Goal: Transaction & Acquisition: Purchase product/service

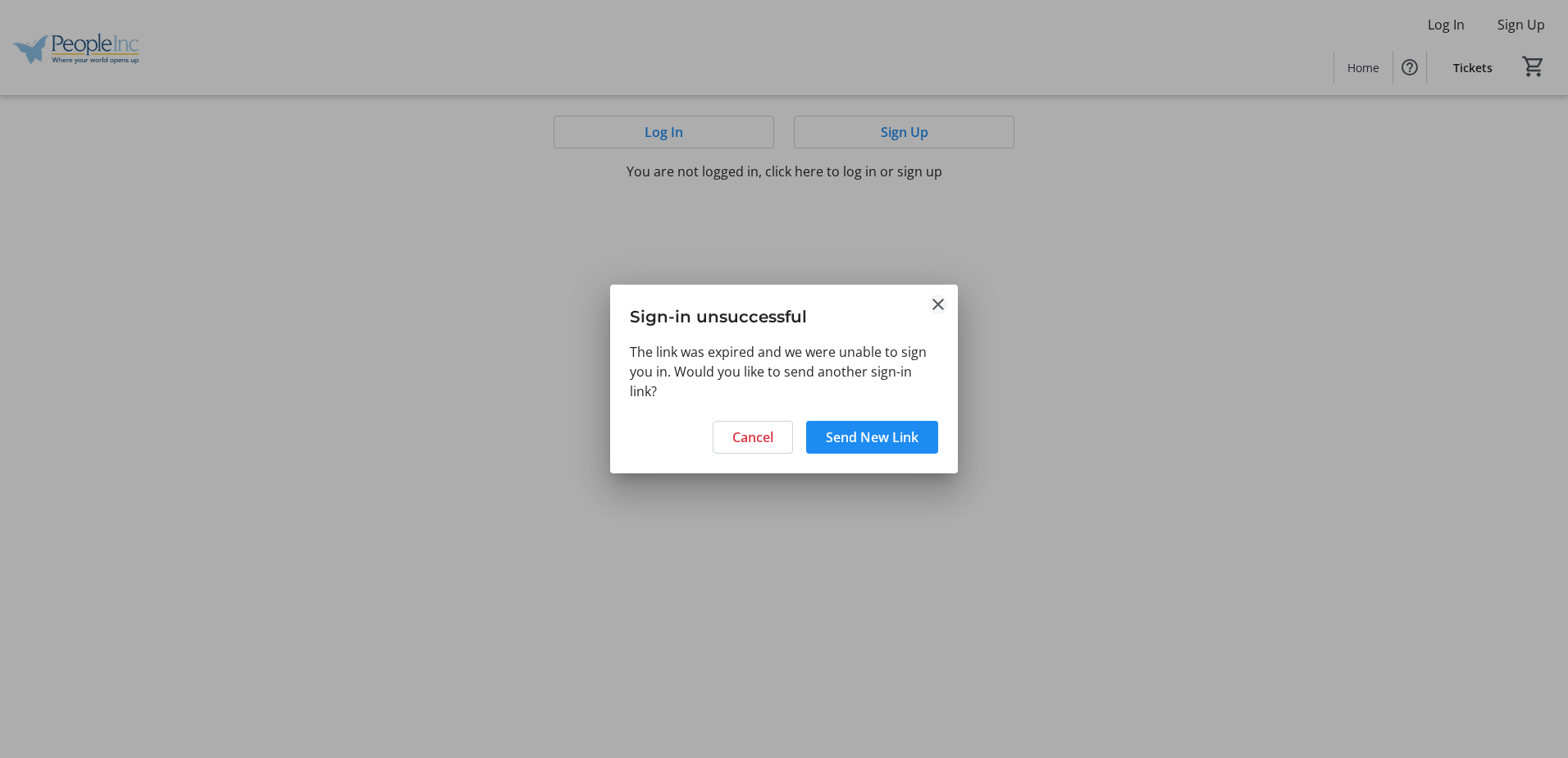
click at [939, 306] on mat-icon "Close" at bounding box center [938, 304] width 20 height 20
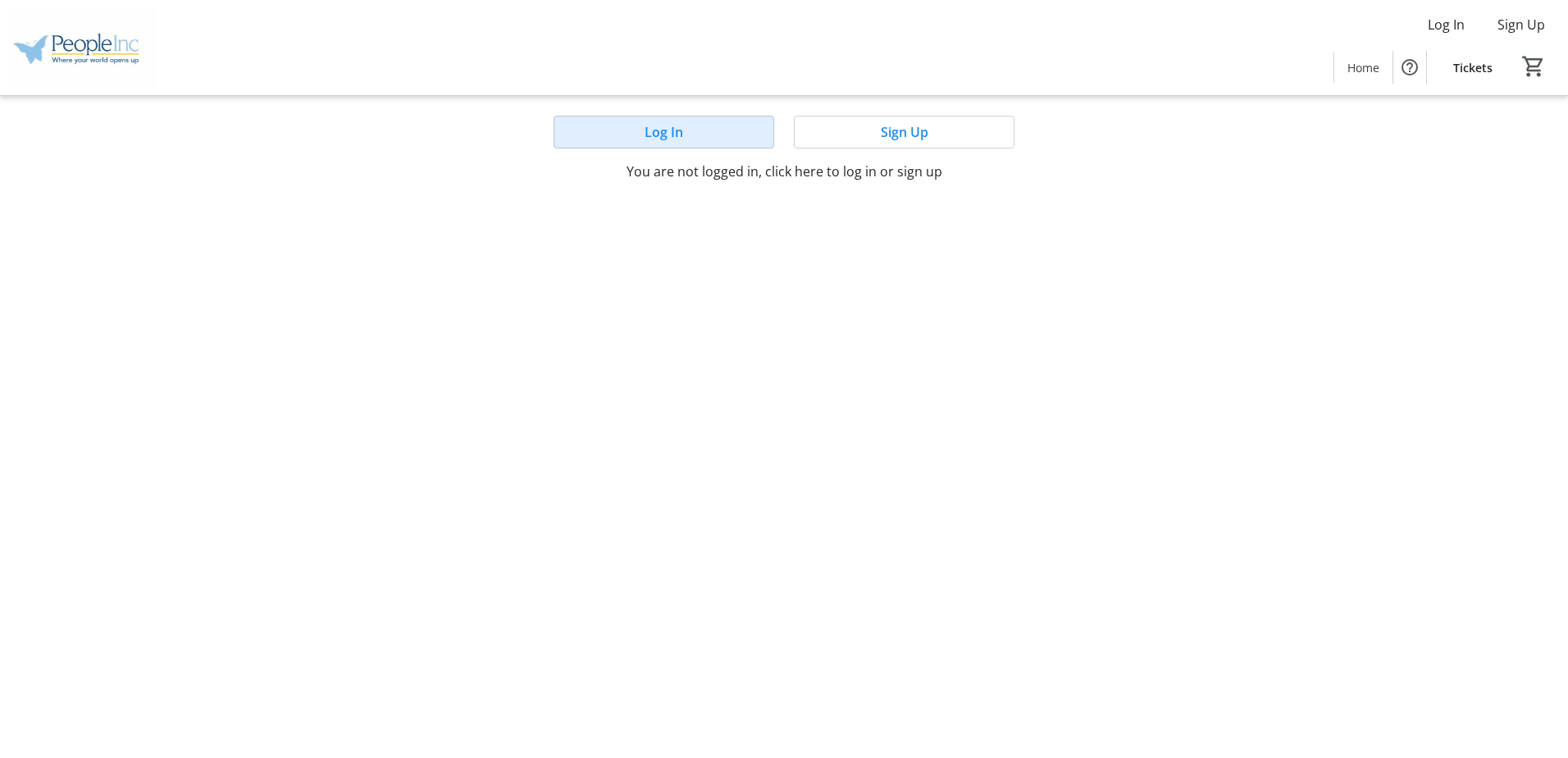
click at [669, 131] on span "Log In" at bounding box center [664, 131] width 39 height 20
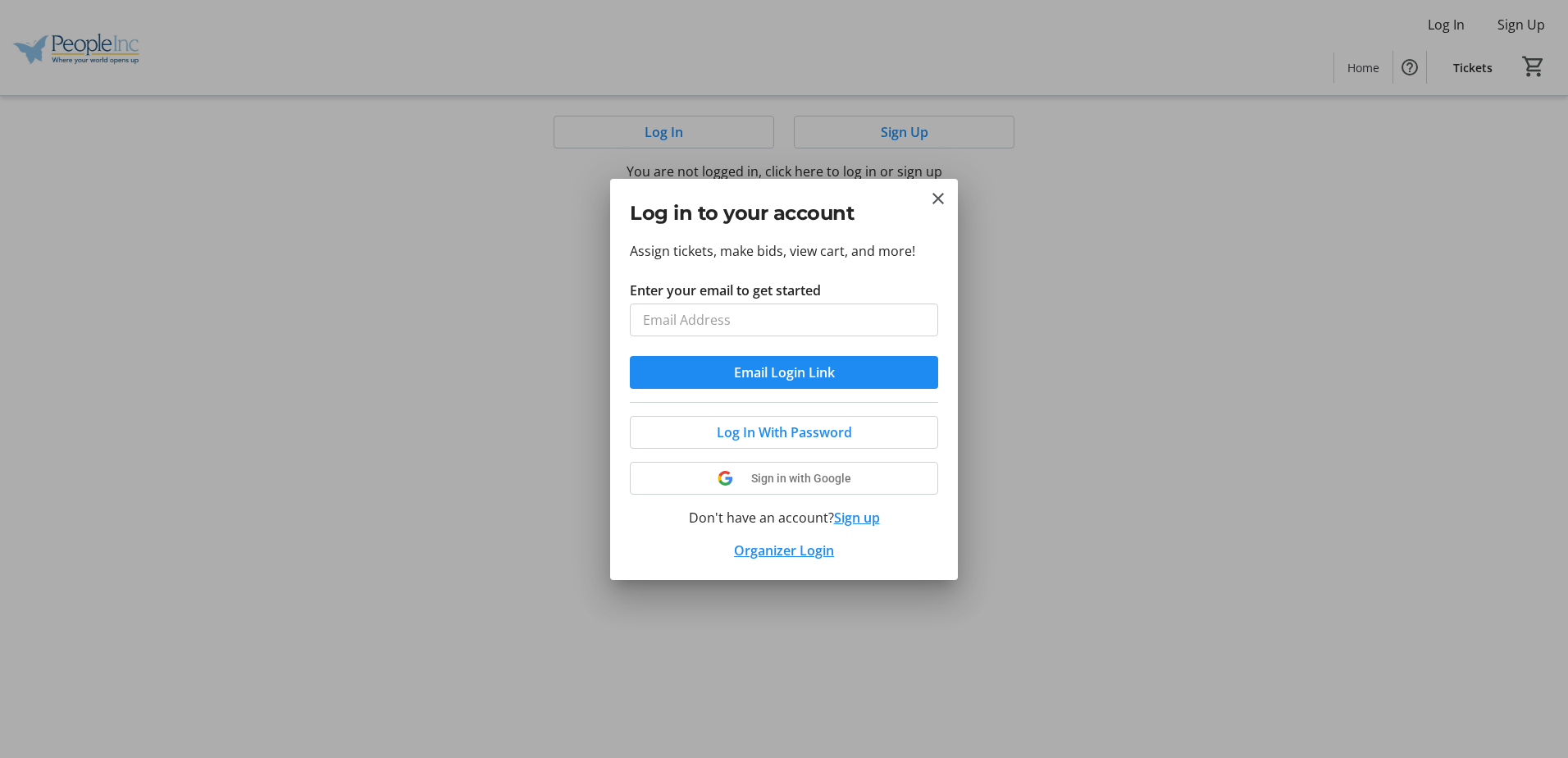
click at [716, 321] on input "Enter your email to get started" at bounding box center [784, 319] width 308 height 33
type input "[EMAIL_ADDRESS][DOMAIN_NAME]"
click at [741, 375] on span "Email Login Link" at bounding box center [784, 372] width 100 height 20
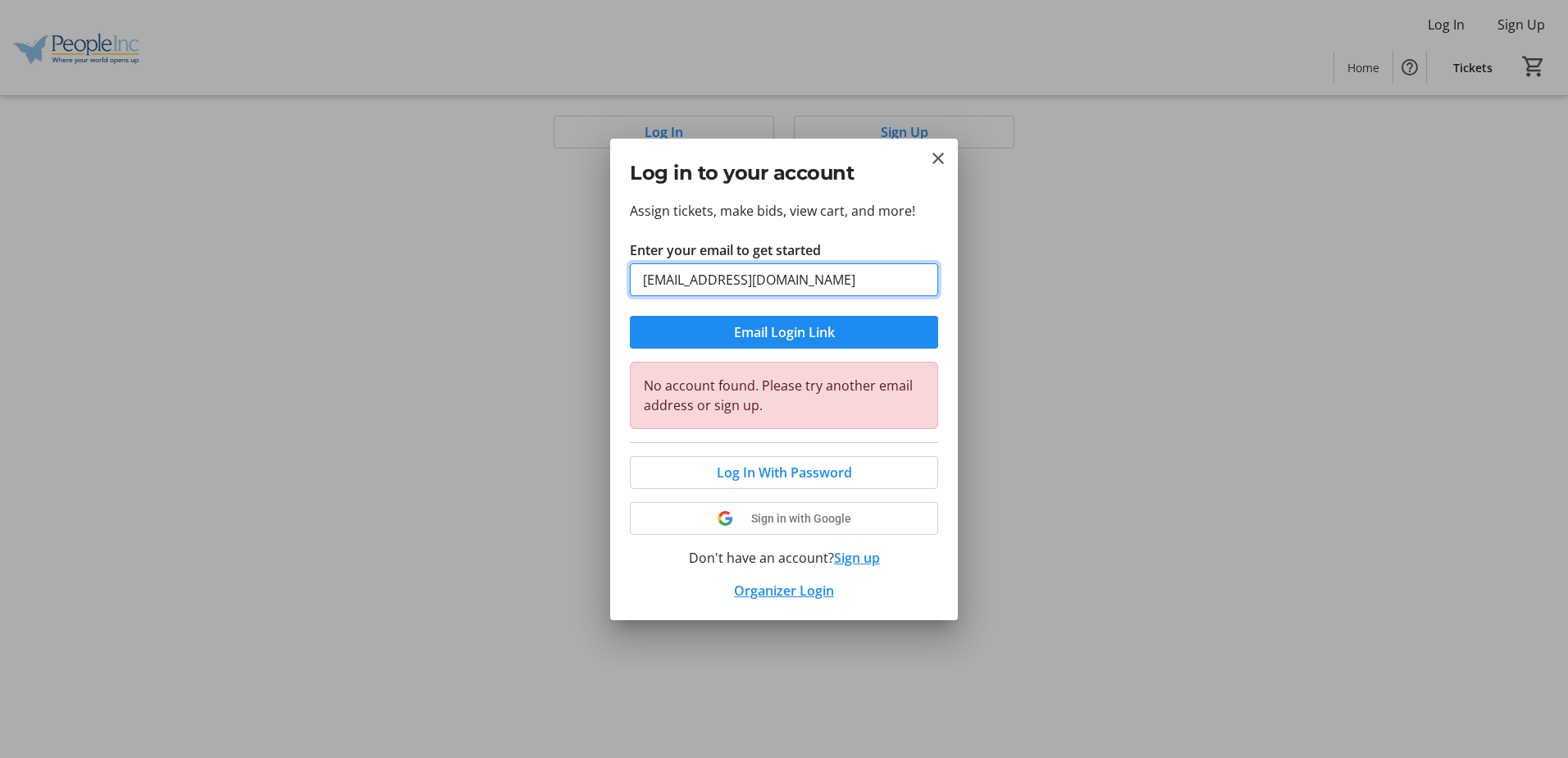
drag, startPoint x: 841, startPoint y: 275, endPoint x: 558, endPoint y: 276, distance: 283.0
click at [558, 276] on div "Log in to your account Assign tickets, make bids, view cart, and more! Enter yo…" at bounding box center [784, 379] width 1568 height 758
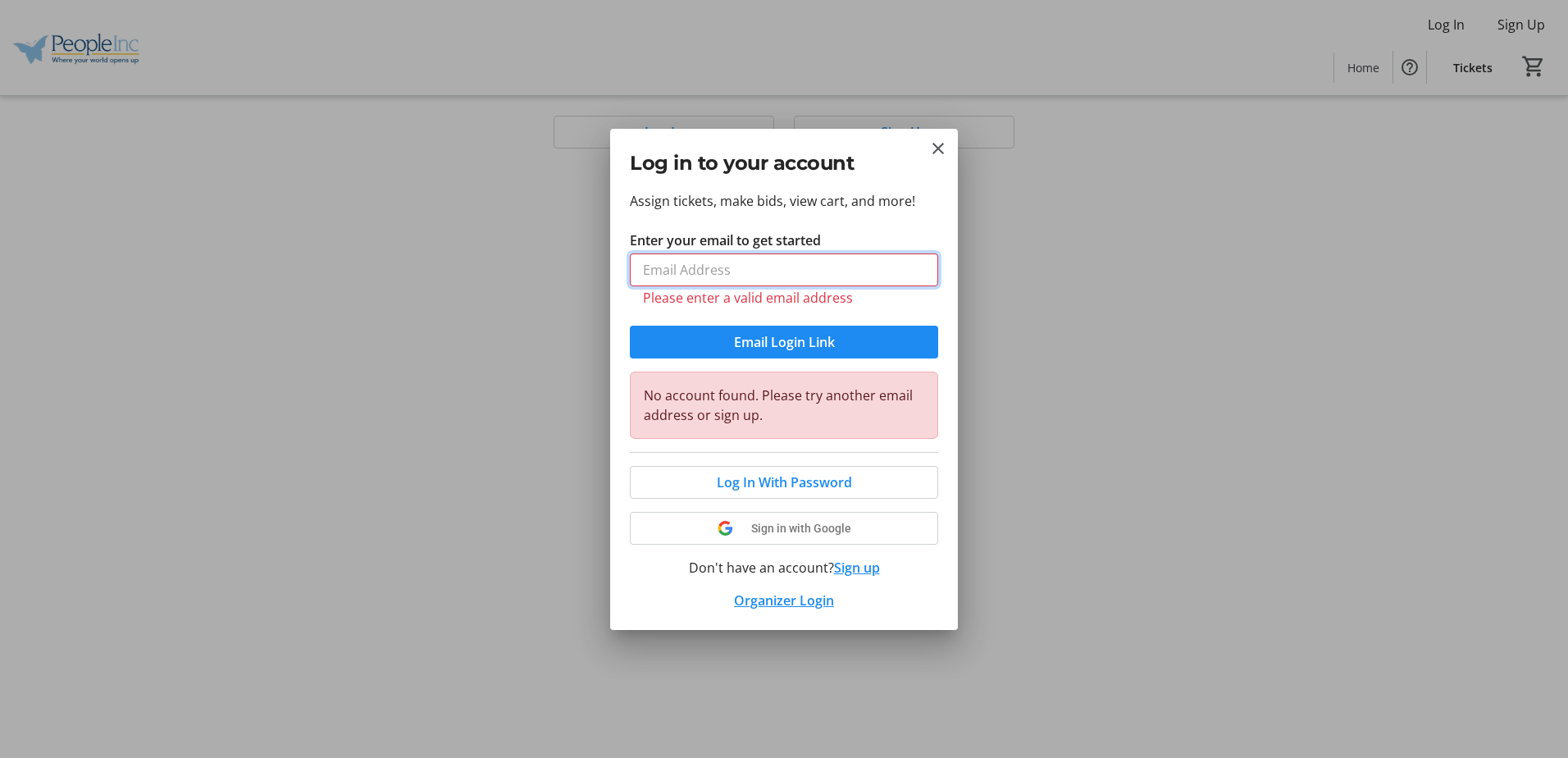
click at [788, 275] on input "Enter your email to get started" at bounding box center [784, 270] width 308 height 33
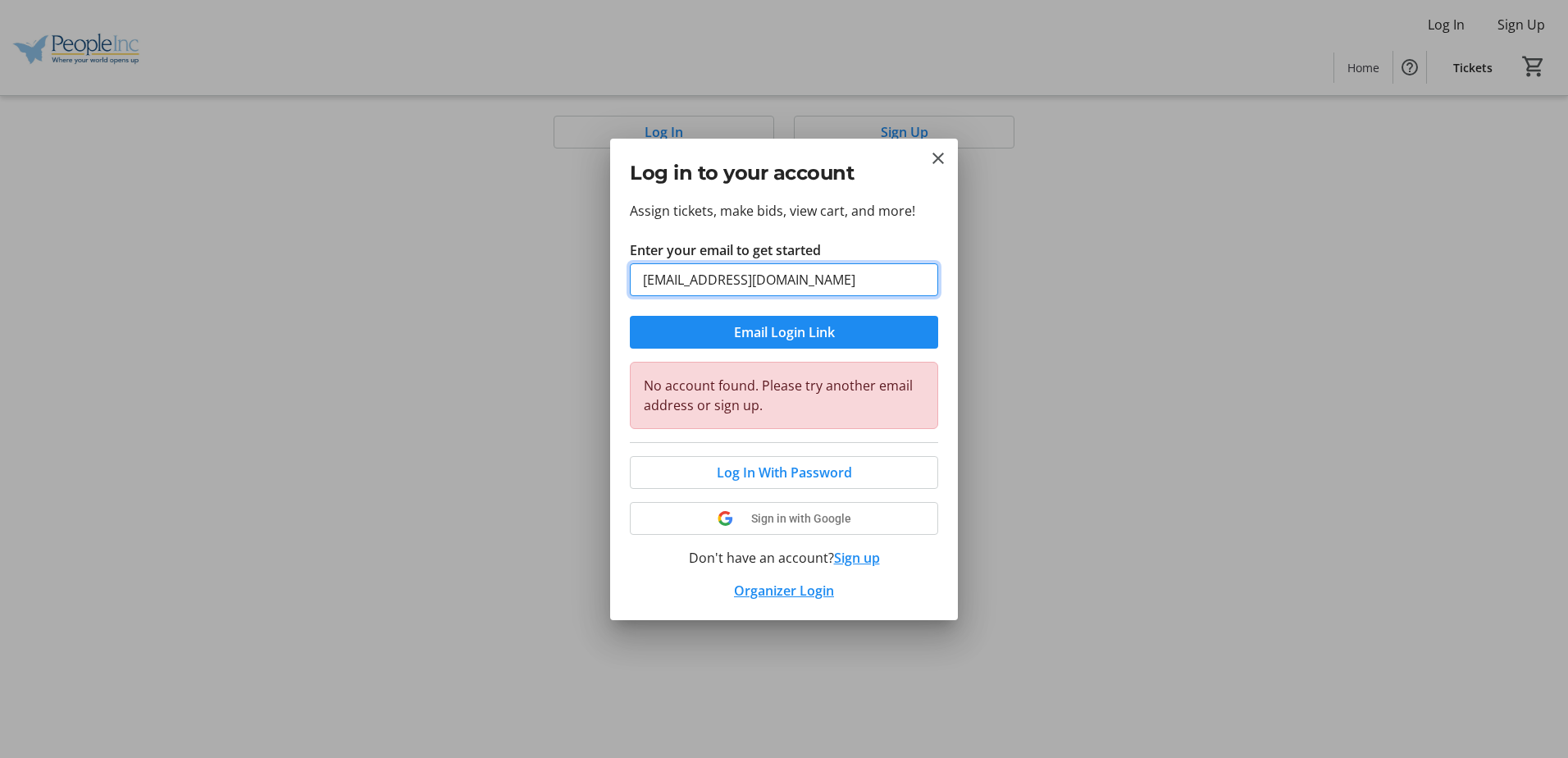
drag, startPoint x: 760, startPoint y: 286, endPoint x: 576, endPoint y: 286, distance: 184.0
click at [576, 286] on div "Log in to your account Assign tickets, make bids, view cart, and more! Enter yo…" at bounding box center [784, 379] width 1568 height 758
click at [906, 234] on div "Assign tickets, make bids, view cart, and more! Enter your email to get started…" at bounding box center [784, 410] width 348 height 419
click at [830, 332] on span "Email Login Link" at bounding box center [784, 331] width 100 height 20
drag, startPoint x: 847, startPoint y: 277, endPoint x: 503, endPoint y: 292, distance: 344.3
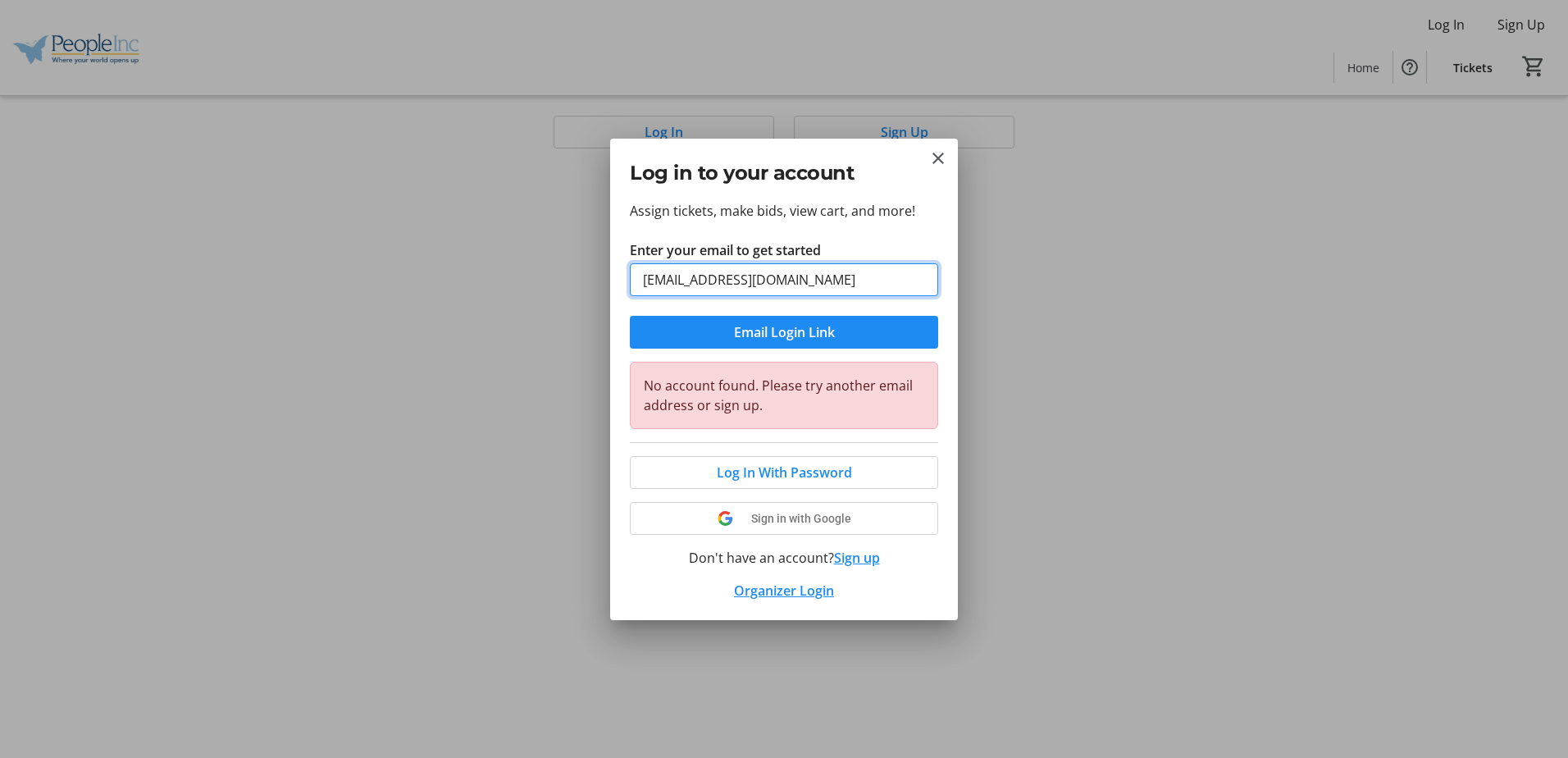
click at [503, 292] on div "Log in to your account Assign tickets, make bids, view cart, and more! Enter yo…" at bounding box center [784, 379] width 1568 height 758
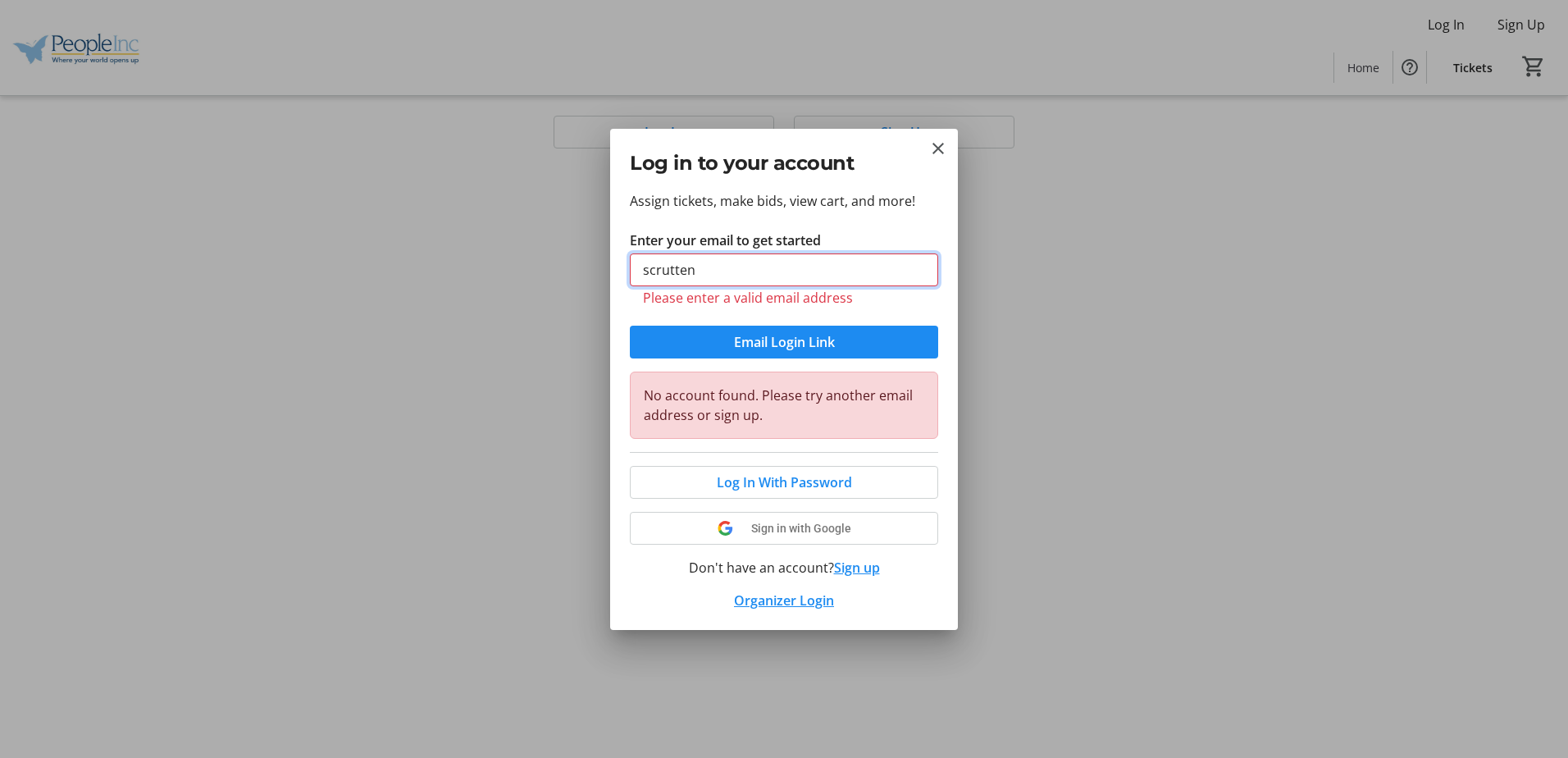
type input "scrutten"
click at [714, 282] on input "scrutten" at bounding box center [784, 270] width 308 height 33
type input "[EMAIL_ADDRESS][DOMAIN_NAME]"
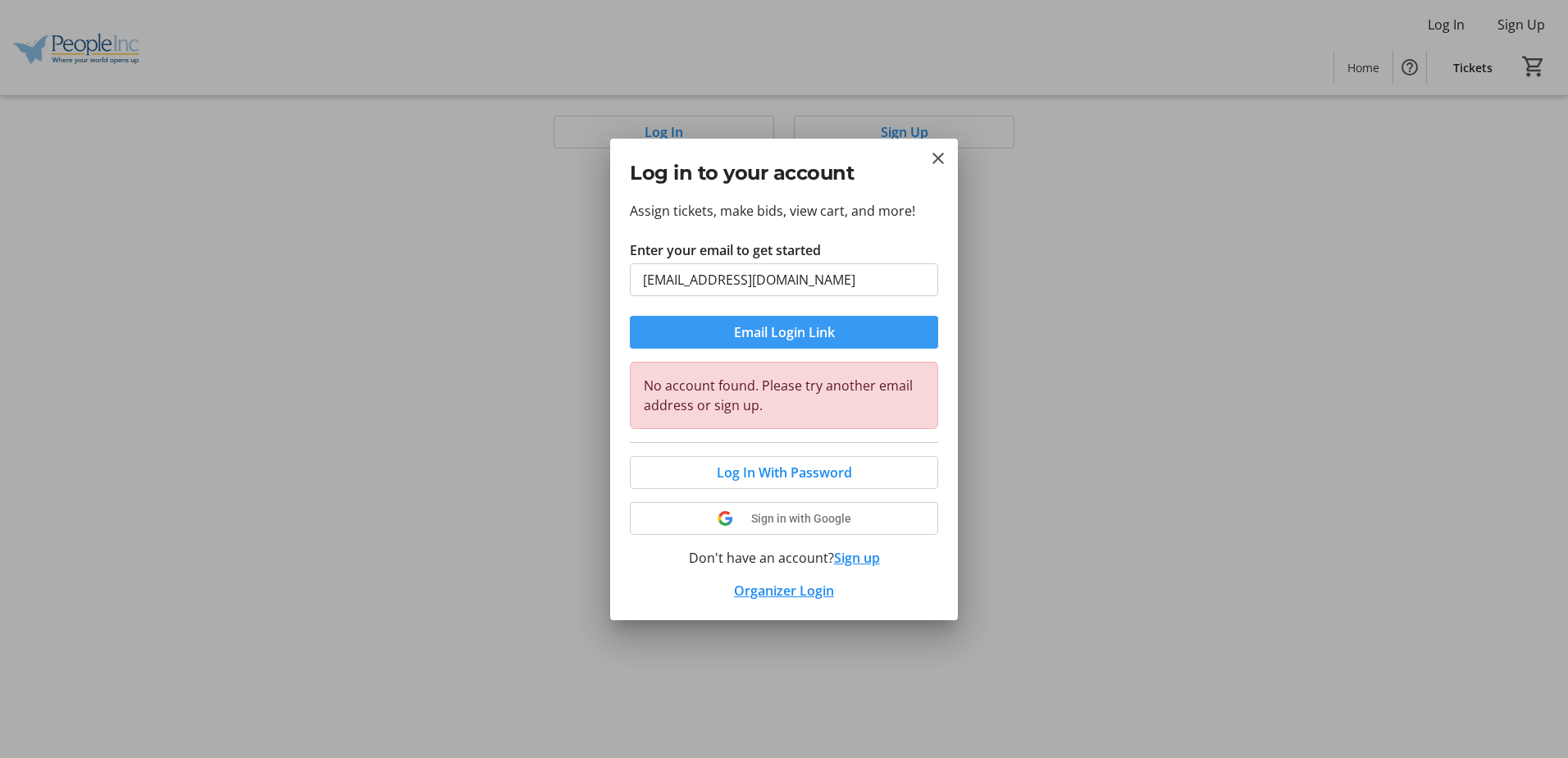
click at [781, 336] on span "Email Login Link" at bounding box center [784, 331] width 100 height 20
click at [935, 165] on mat-icon "Close" at bounding box center [938, 158] width 20 height 20
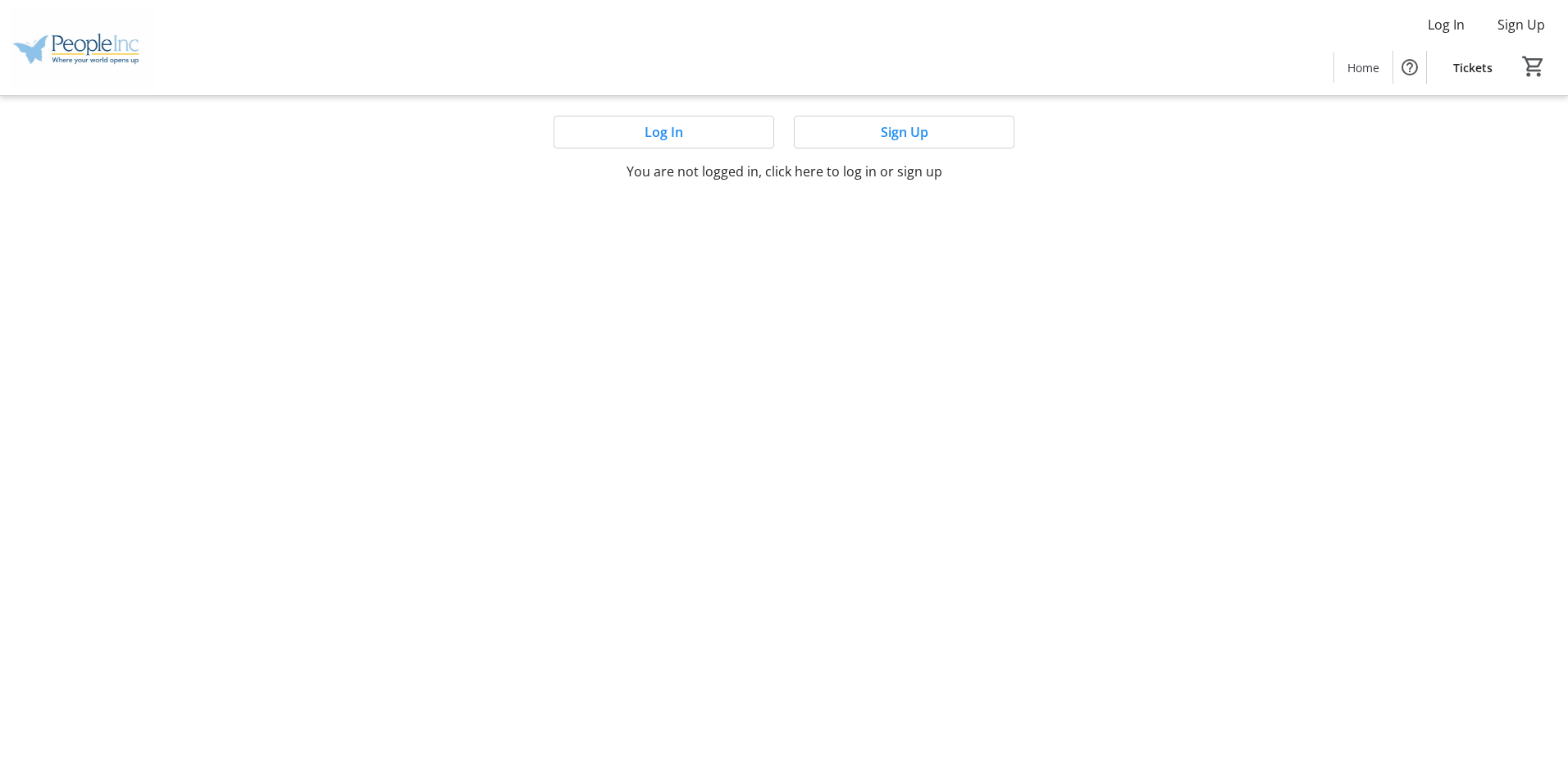
click at [1479, 64] on span "Tickets" at bounding box center [1474, 68] width 40 height 17
